Goal: Navigation & Orientation: Find specific page/section

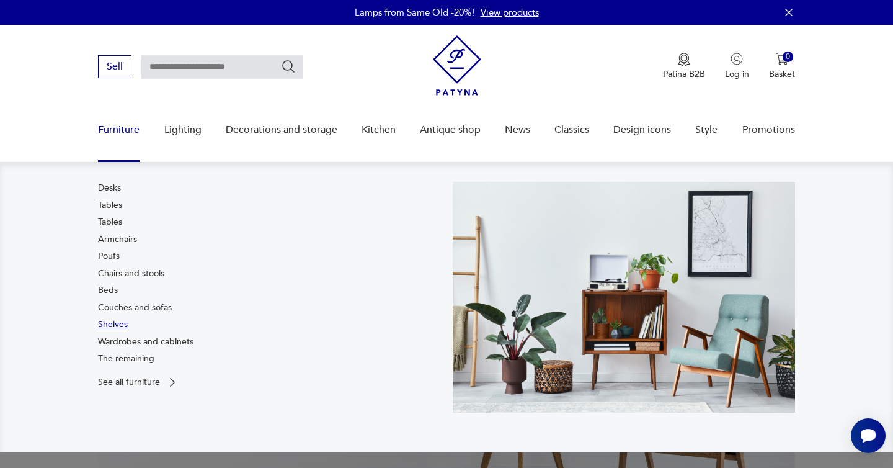
click at [125, 328] on font "Shelves" at bounding box center [113, 324] width 30 height 12
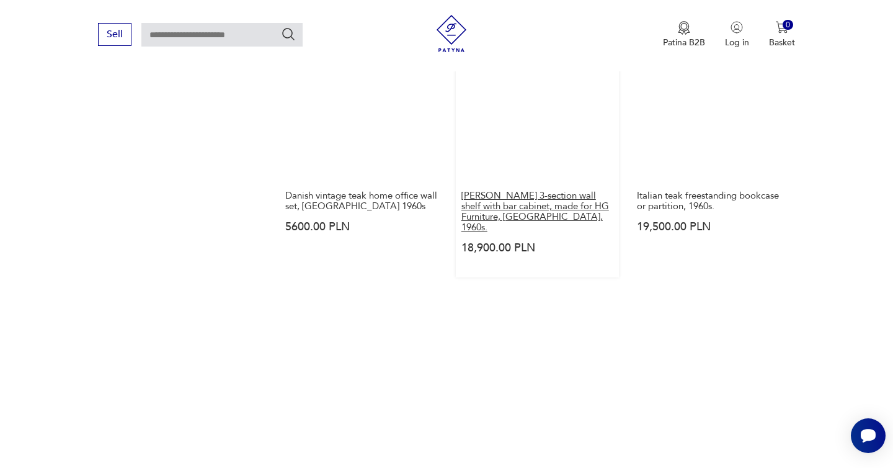
scroll to position [1744, 0]
